Goal: Information Seeking & Learning: Understand process/instructions

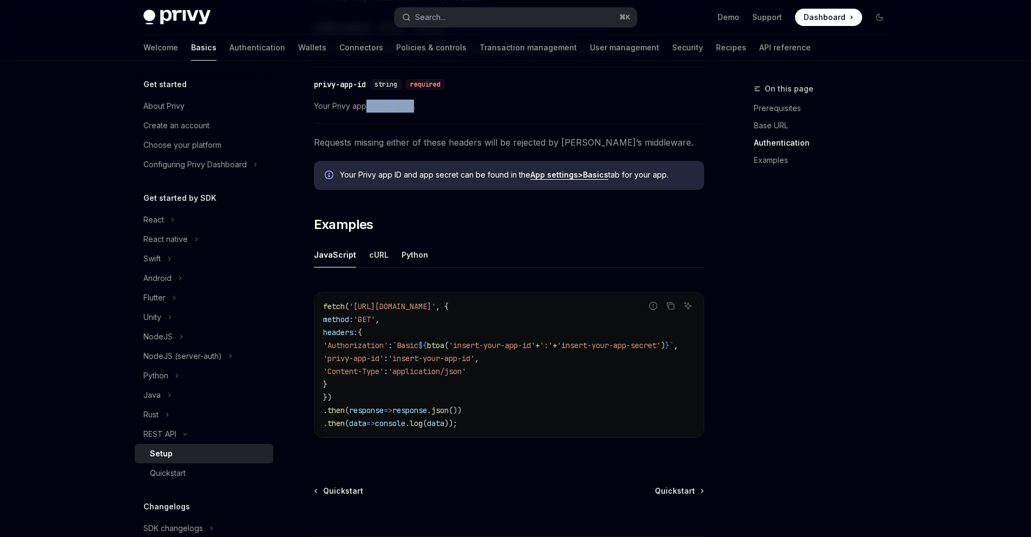
scroll to position [240, 0]
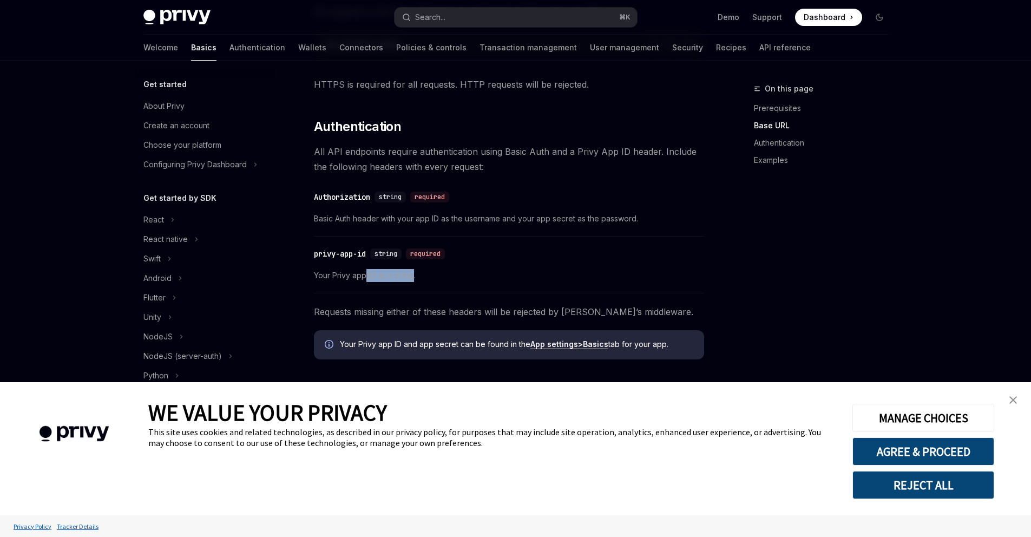
type textarea "*"
click at [960, 451] on button "AGREE & PROCEED" at bounding box center [924, 451] width 142 height 28
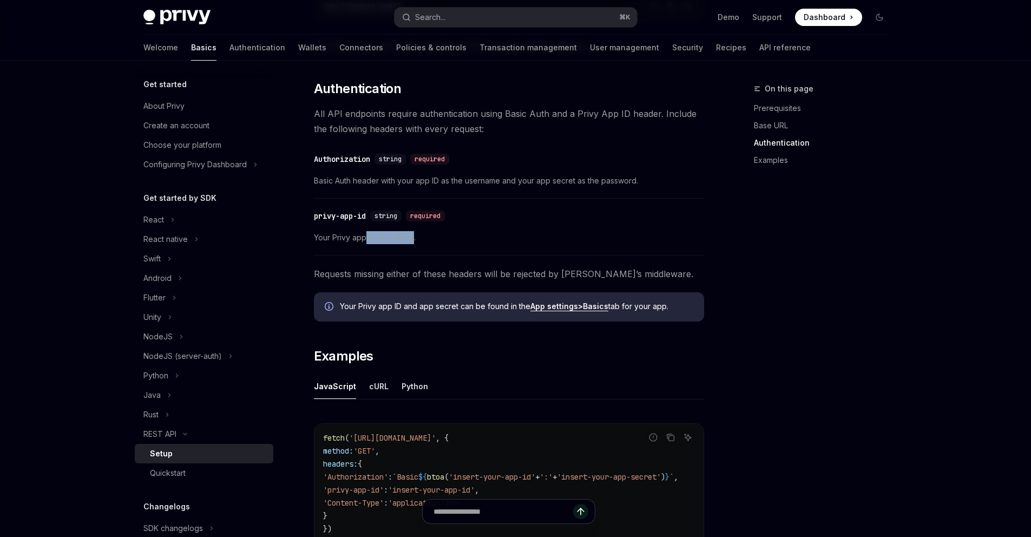
scroll to position [285, 0]
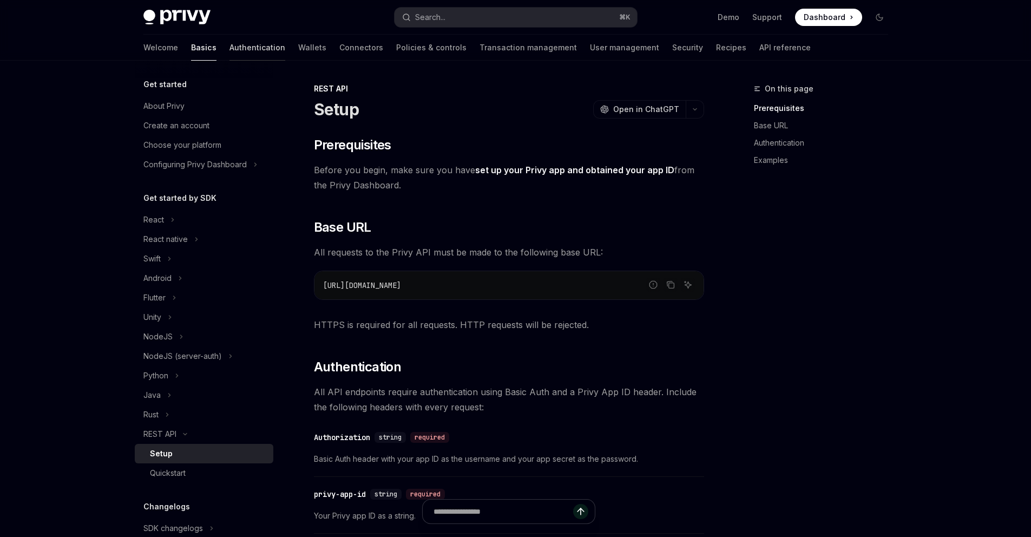
click at [230, 46] on link "Authentication" at bounding box center [258, 48] width 56 height 26
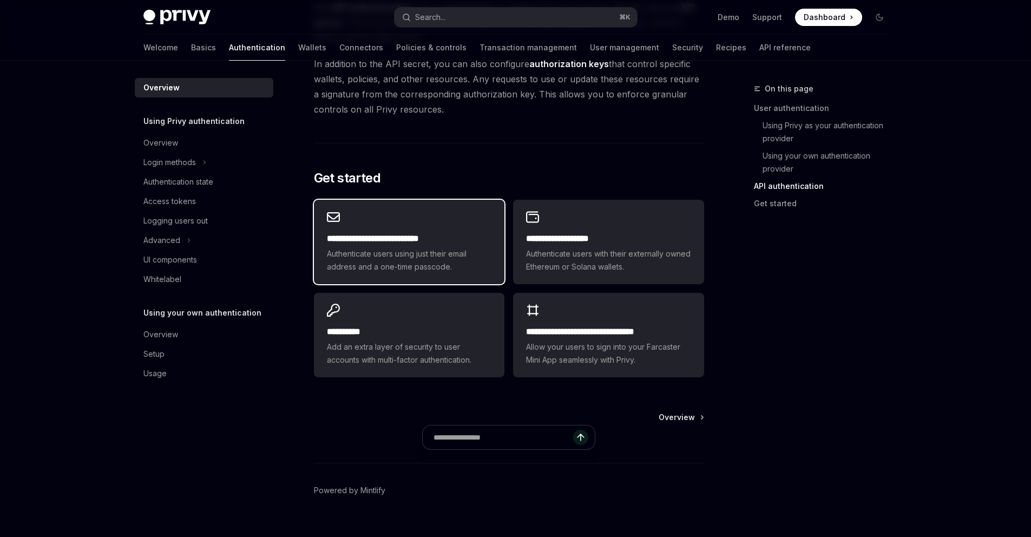
scroll to position [836, 0]
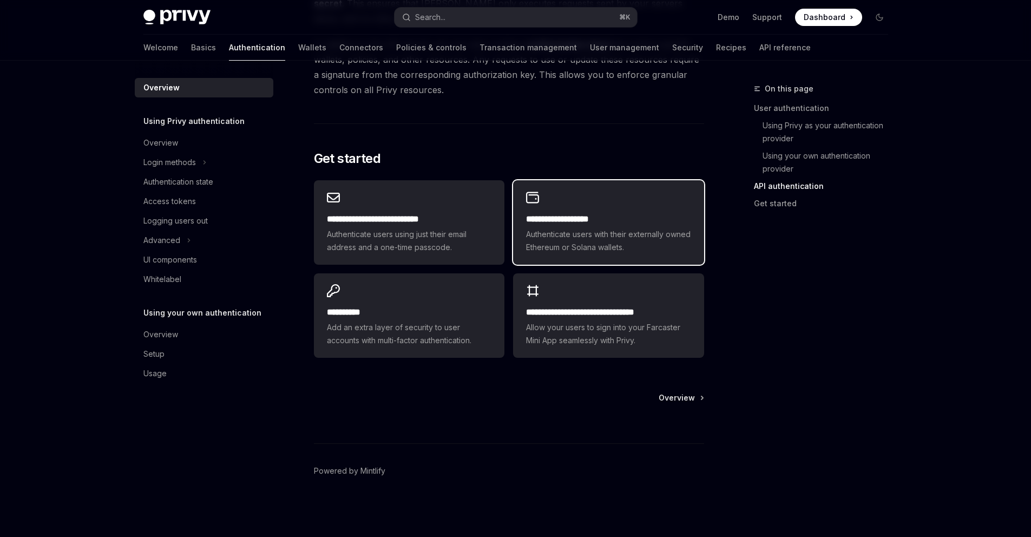
click at [609, 247] on span "Authenticate users with their externally owned Ethereum or Solana wallets." at bounding box center [608, 241] width 165 height 26
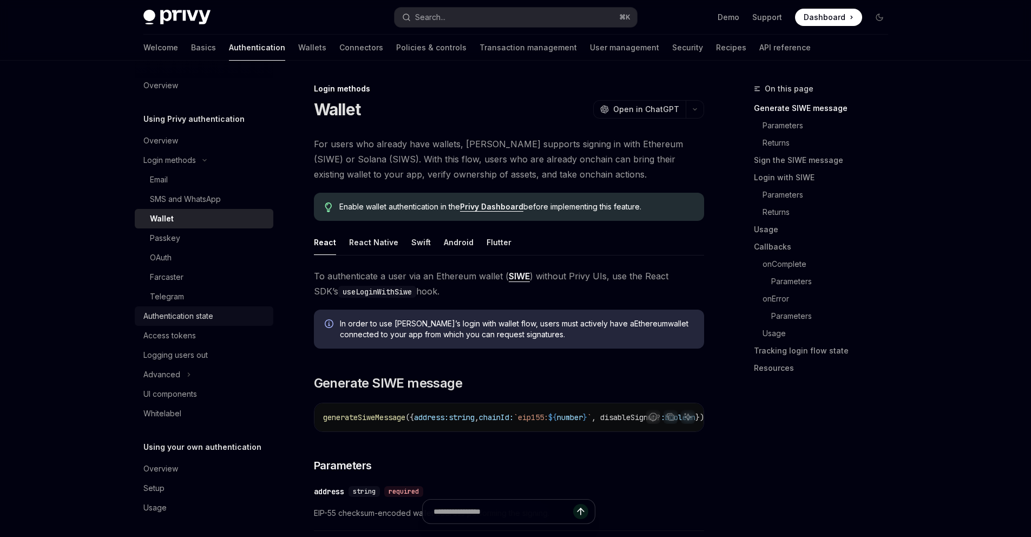
scroll to position [4, 0]
click at [212, 325] on link "Access tokens" at bounding box center [204, 333] width 139 height 19
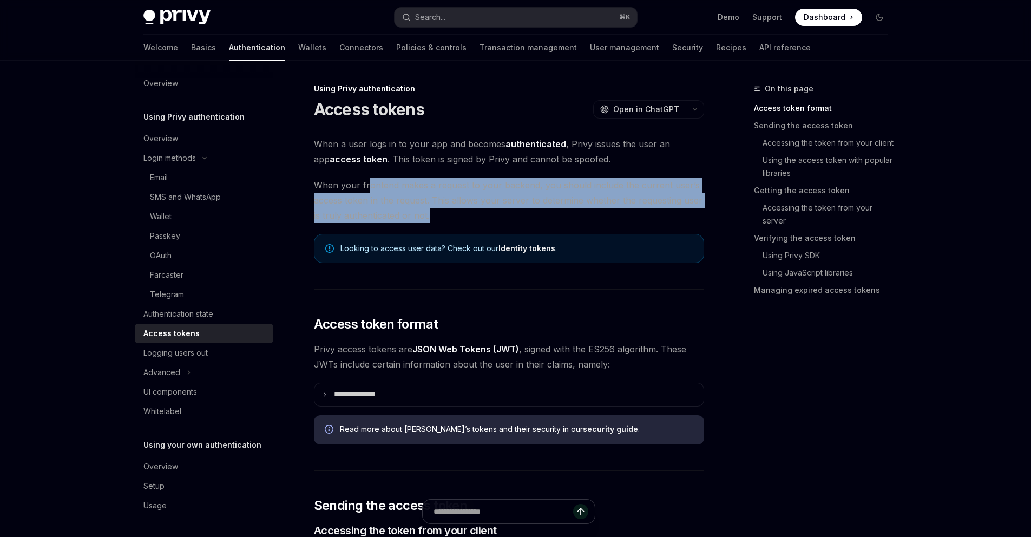
drag, startPoint x: 369, startPoint y: 186, endPoint x: 440, endPoint y: 219, distance: 78.2
click at [440, 219] on span "When your frontend makes a request to your backend, you should include the curr…" at bounding box center [509, 200] width 390 height 45
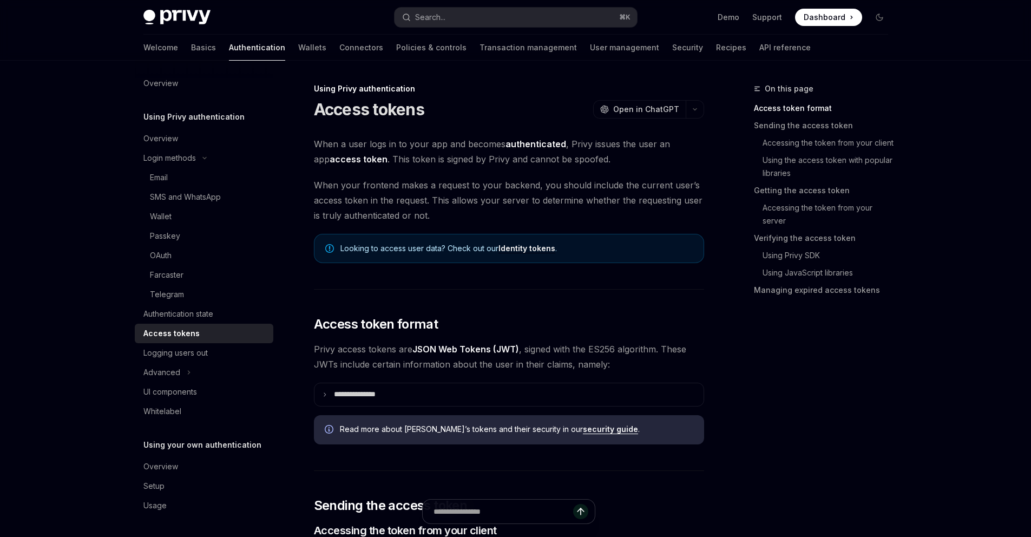
click at [440, 219] on span "When your frontend makes a request to your backend, you should include the curr…" at bounding box center [509, 200] width 390 height 45
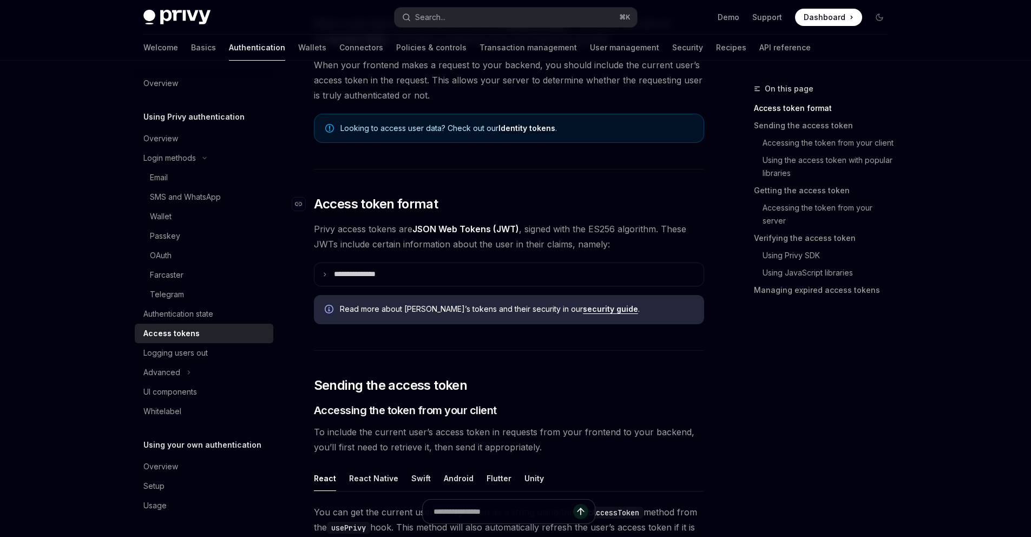
scroll to position [122, 0]
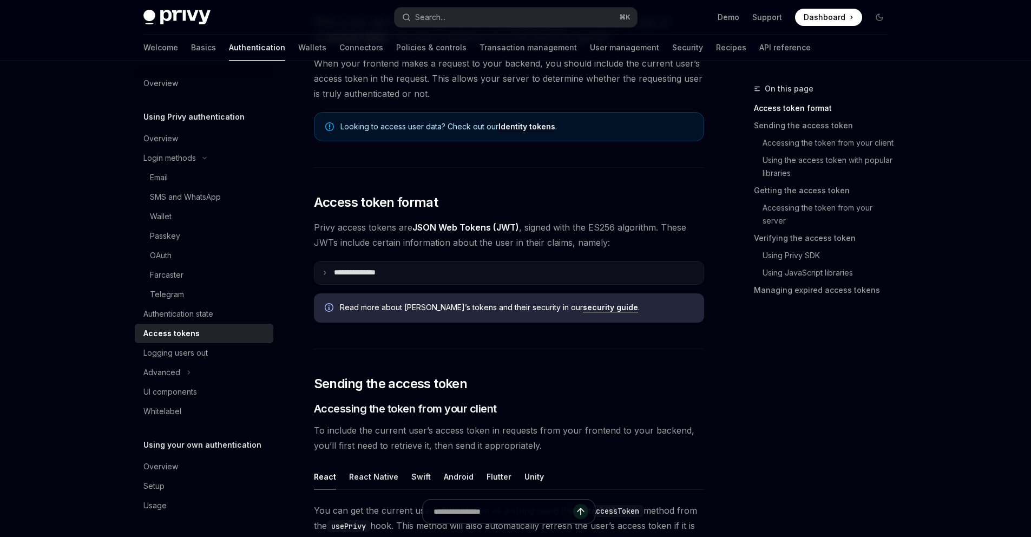
click at [385, 273] on p "**********" at bounding box center [363, 273] width 59 height 10
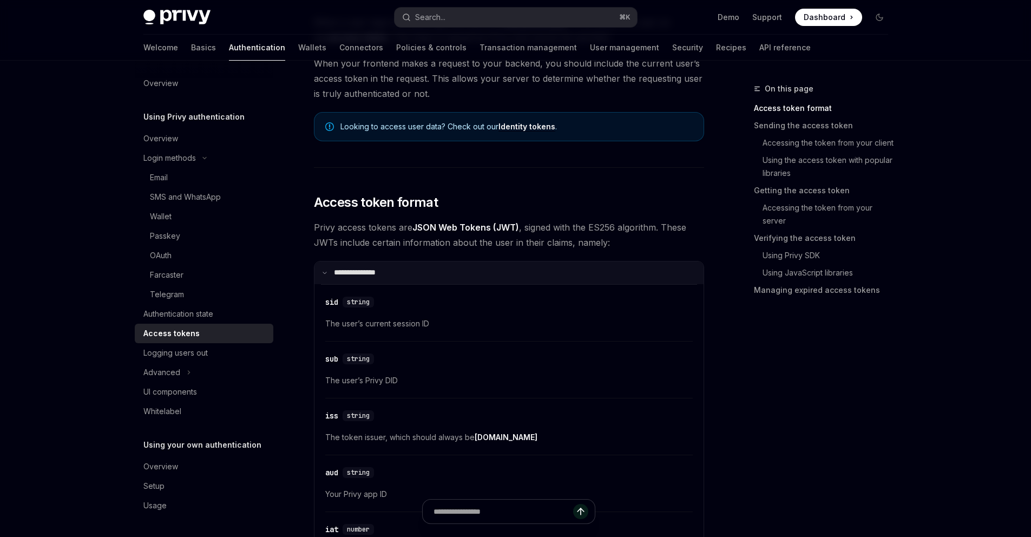
click at [396, 268] on summary "**********" at bounding box center [509, 273] width 389 height 23
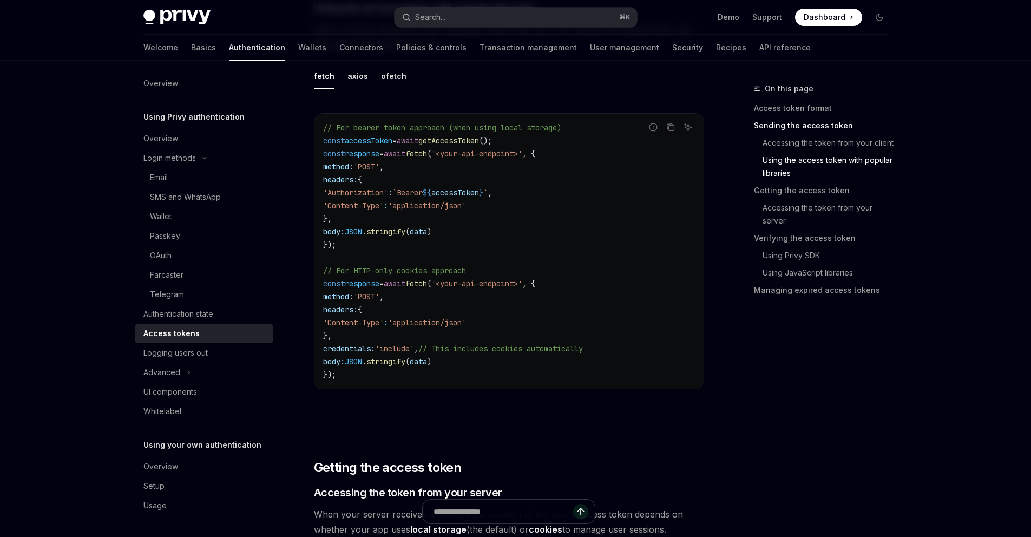
scroll to position [997, 0]
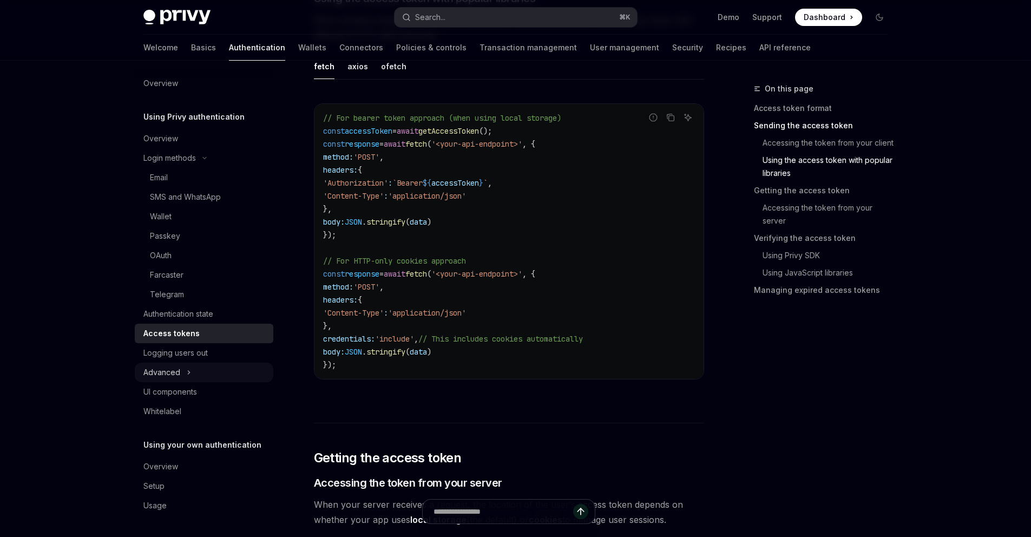
click at [199, 369] on button "Advanced" at bounding box center [204, 372] width 139 height 19
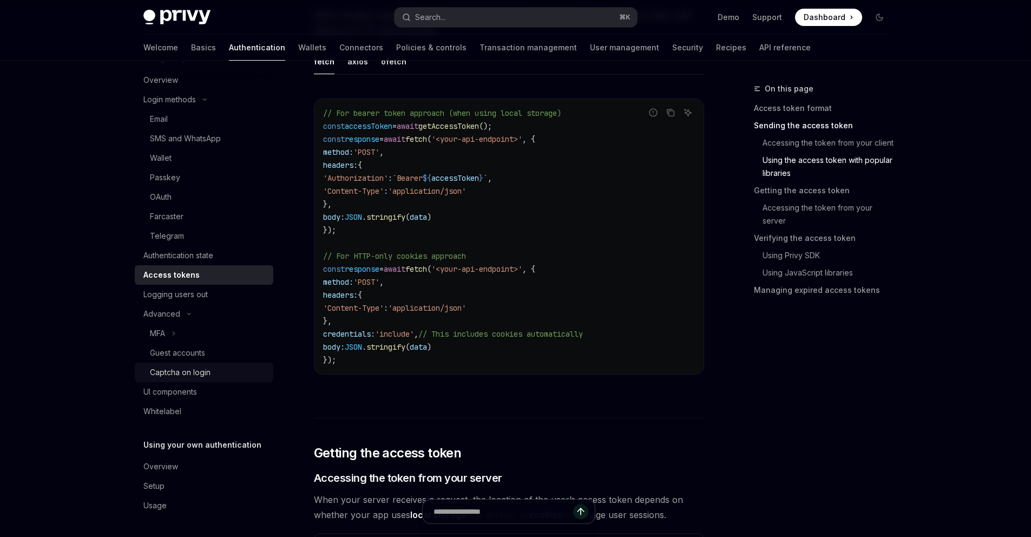
scroll to position [1002, 0]
click at [211, 356] on div "Guest accounts" at bounding box center [208, 353] width 117 height 13
type textarea "*"
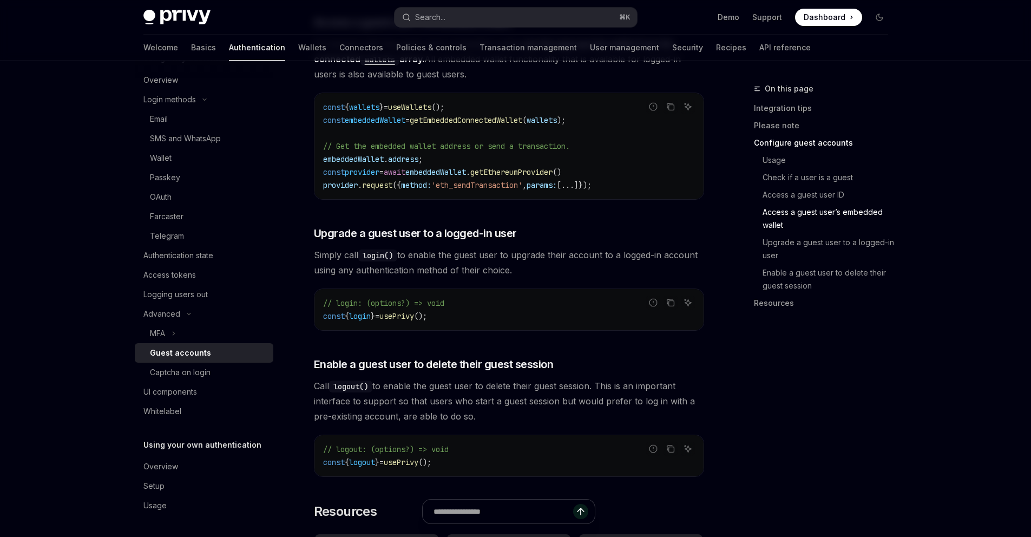
scroll to position [1532, 0]
